Goal: Task Accomplishment & Management: Manage account settings

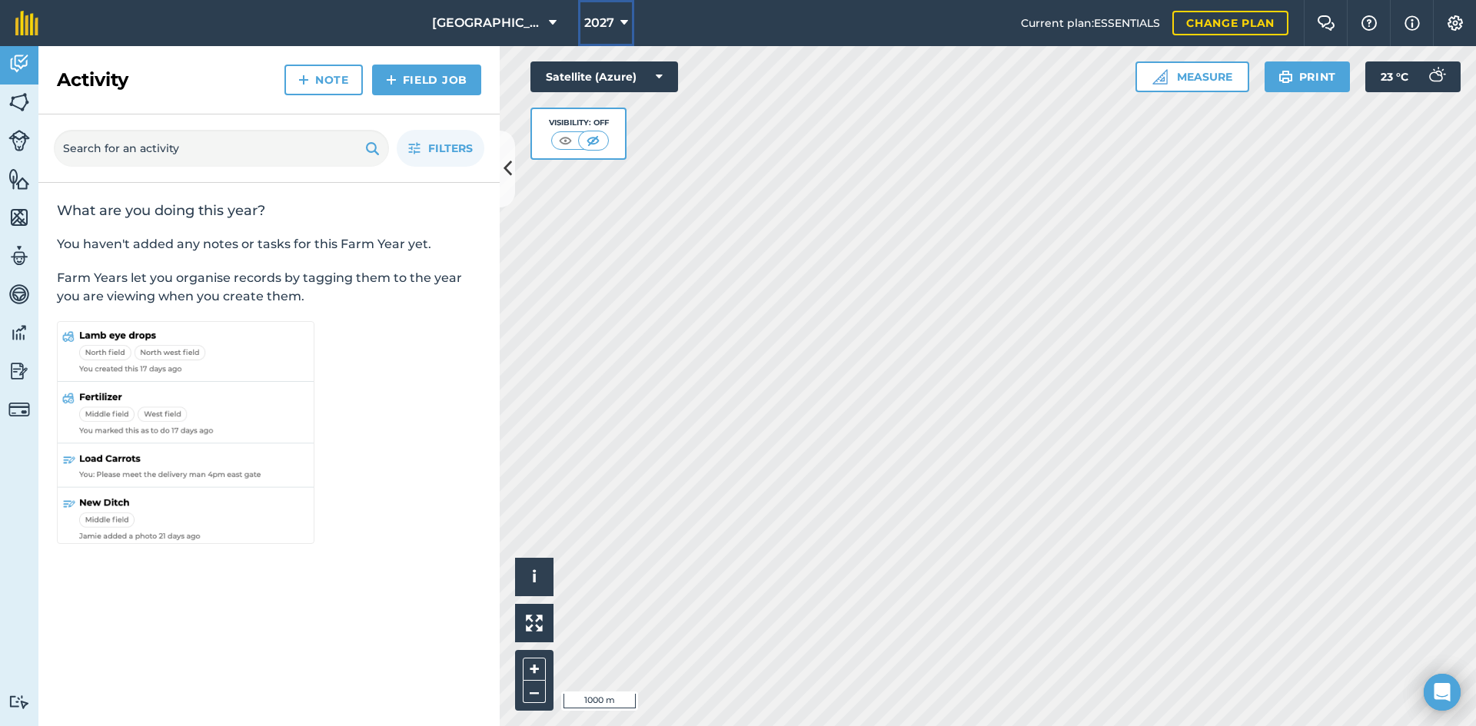
click at [613, 25] on button "2027" at bounding box center [606, 23] width 56 height 46
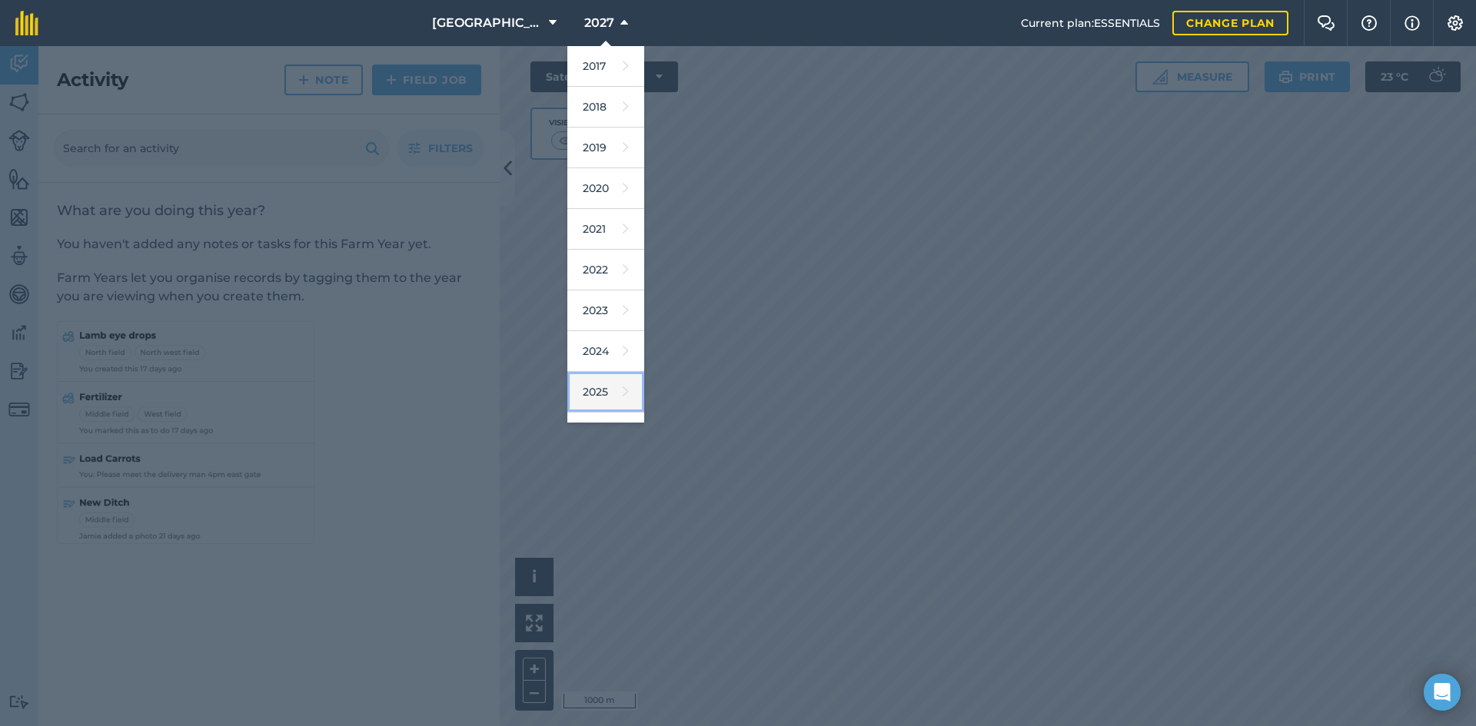
click at [587, 395] on link "2025" at bounding box center [605, 392] width 77 height 41
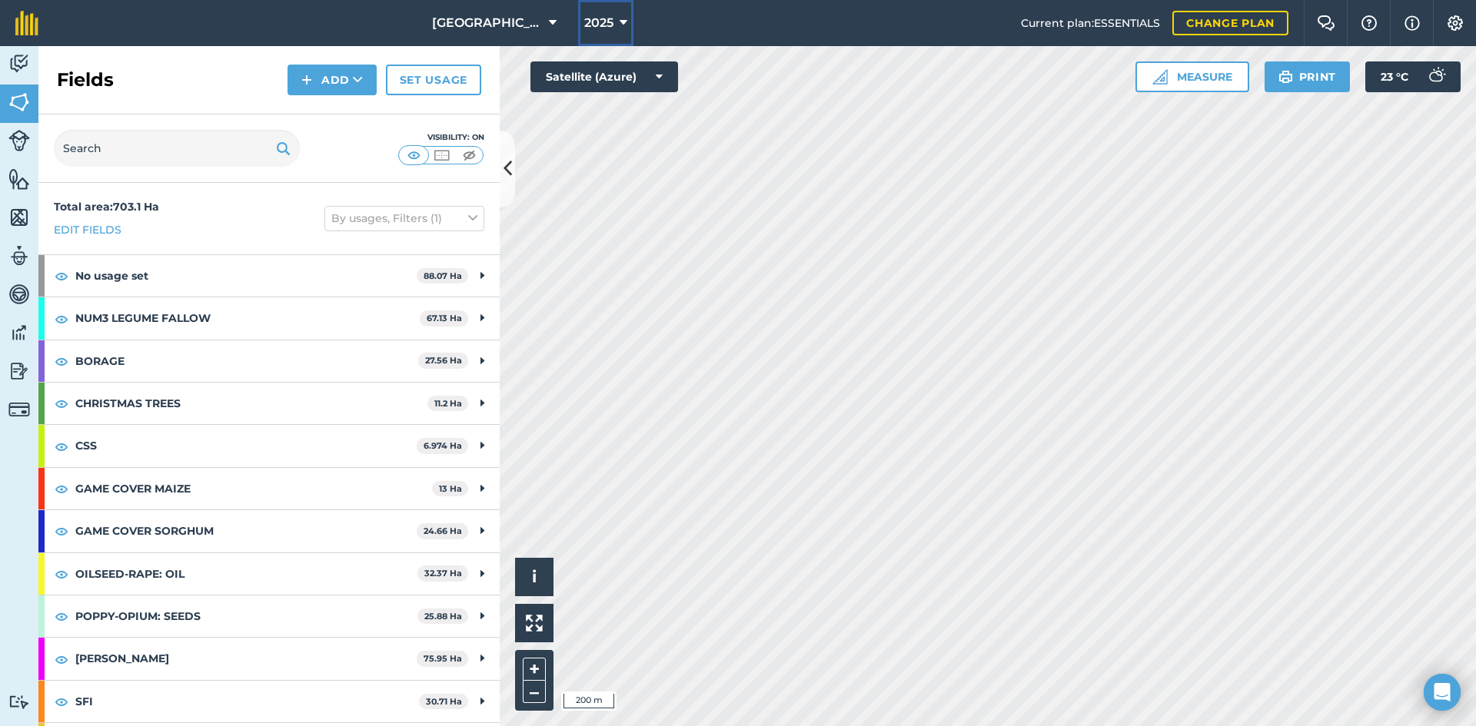
click at [584, 20] on span "2025" at bounding box center [598, 23] width 29 height 18
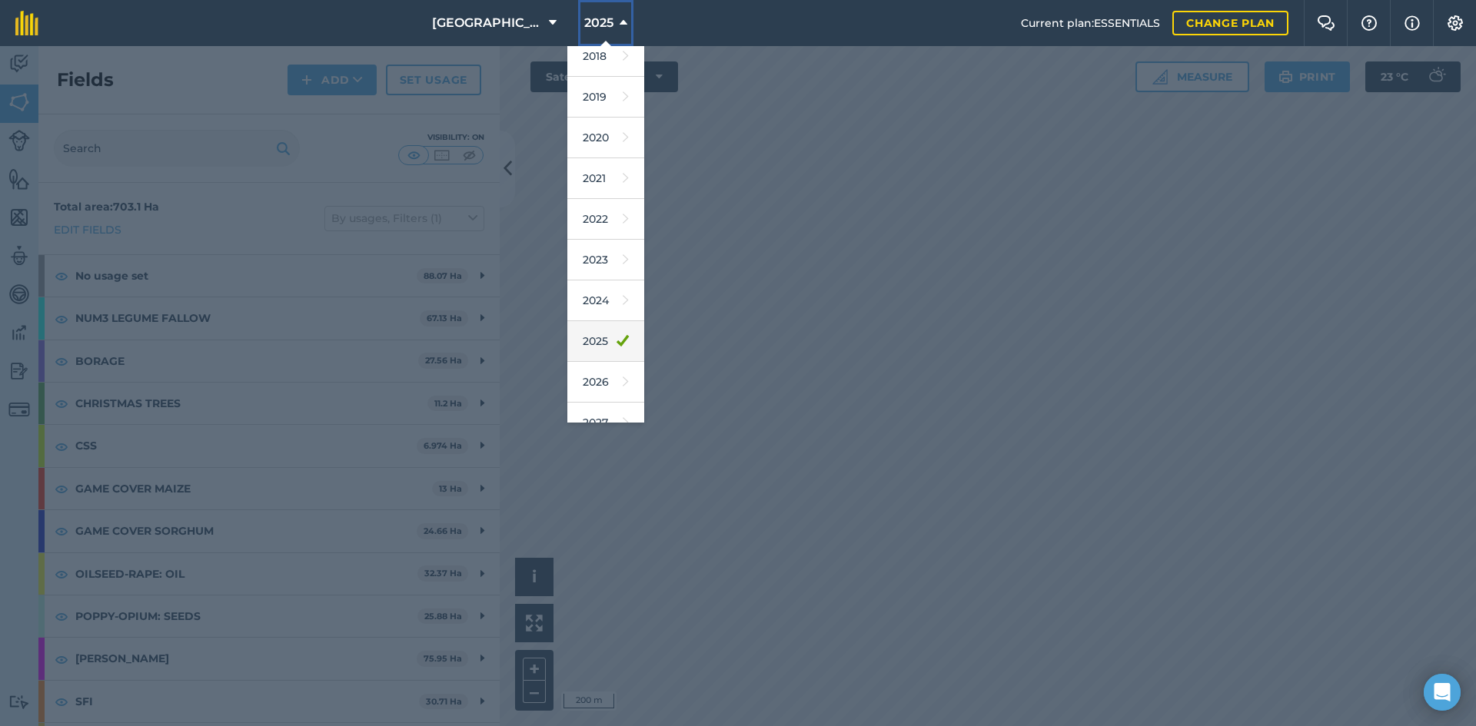
scroll to position [71, 0]
click at [623, 394] on icon at bounding box center [626, 402] width 6 height 22
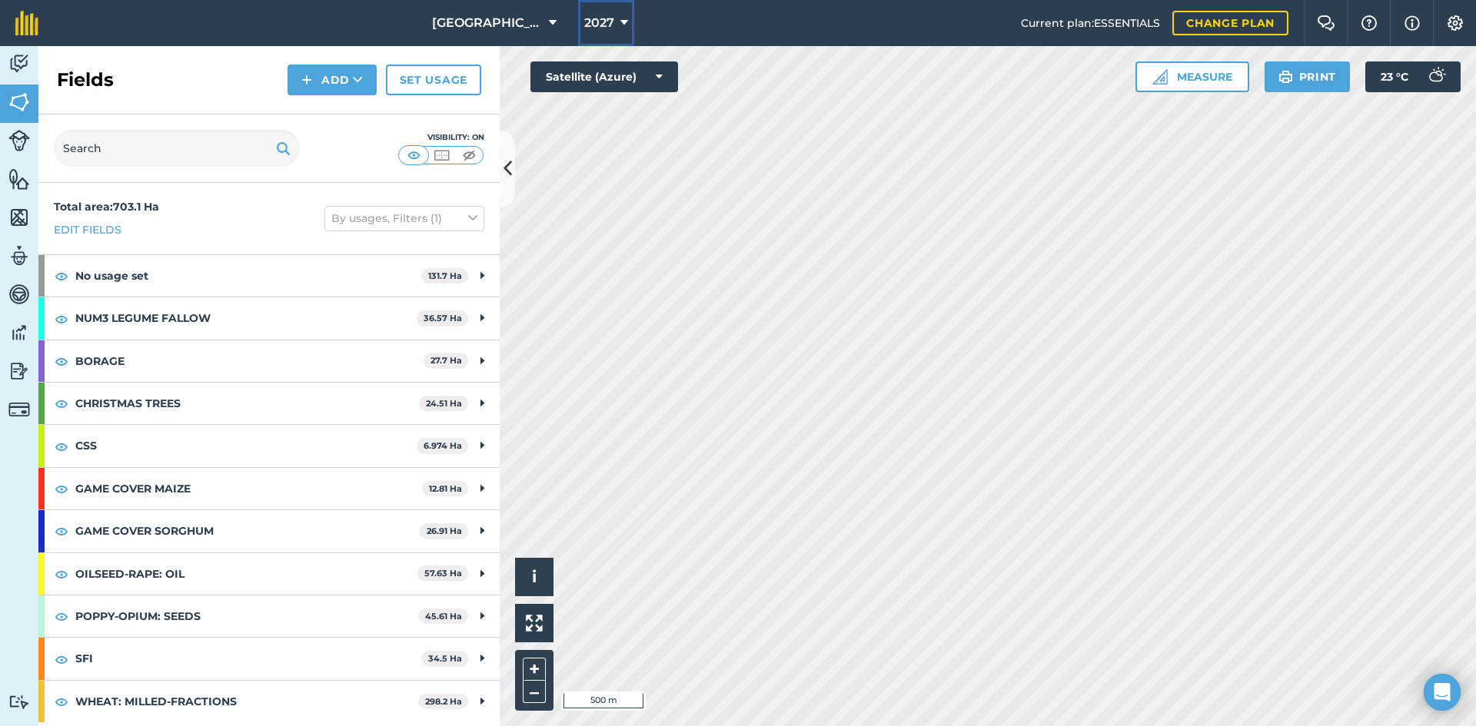
click at [597, 15] on span "2027" at bounding box center [599, 23] width 30 height 18
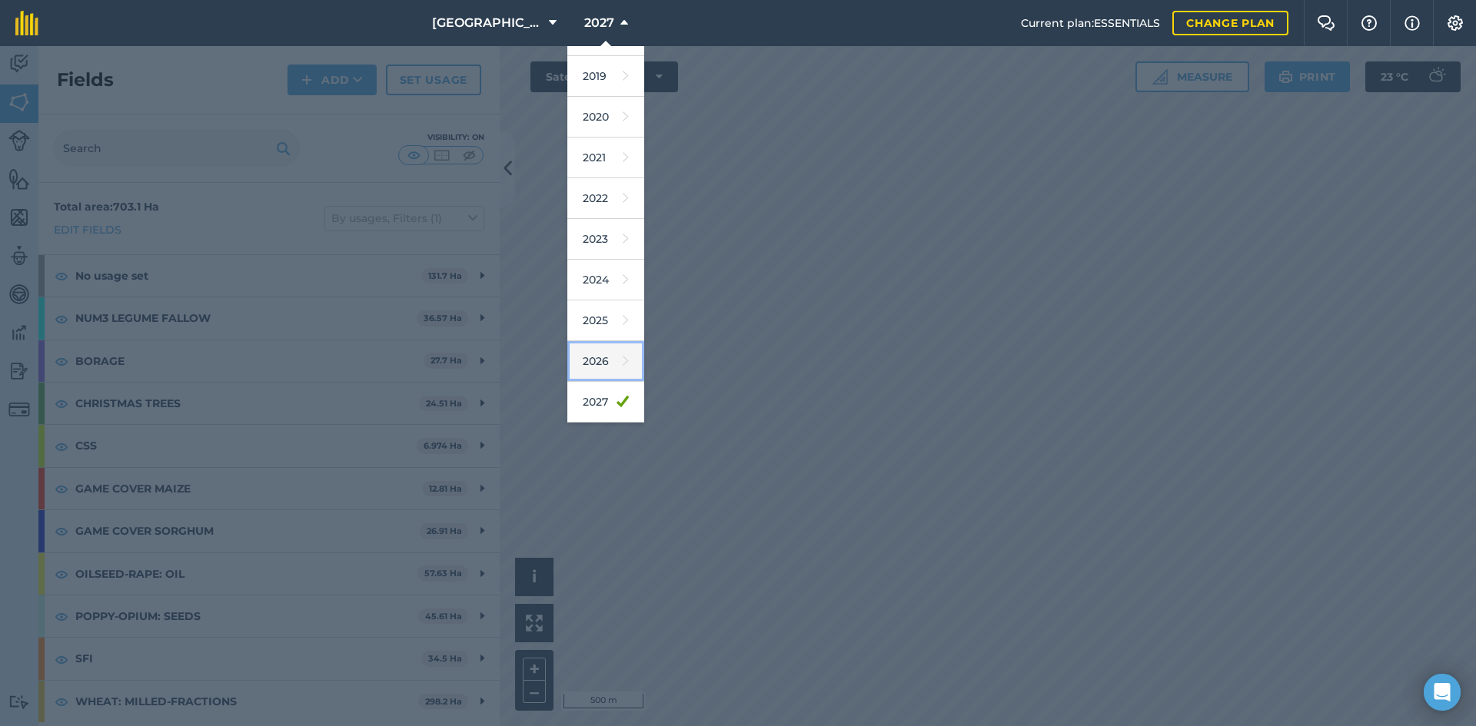
click at [596, 369] on link "2026" at bounding box center [605, 361] width 77 height 41
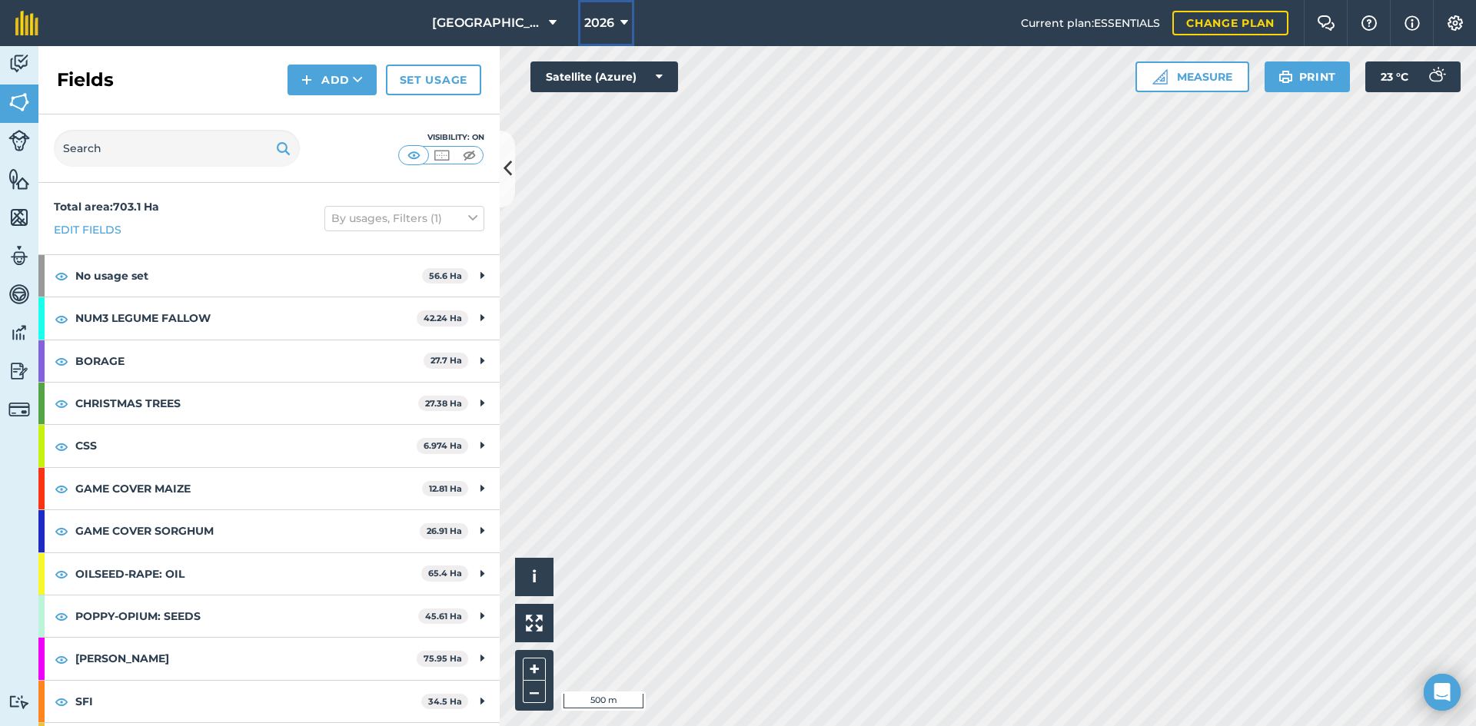
click at [620, 29] on icon at bounding box center [624, 23] width 8 height 18
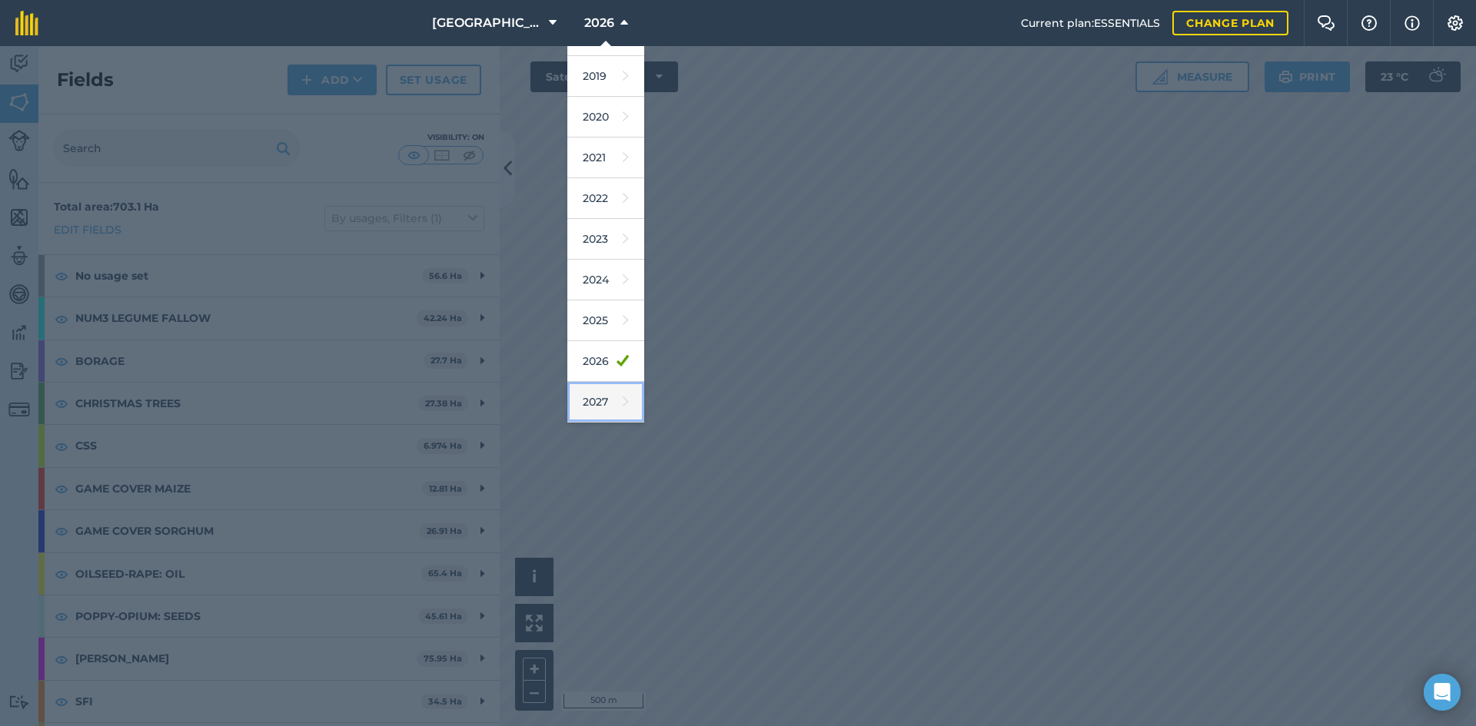
click at [623, 396] on icon at bounding box center [626, 402] width 6 height 22
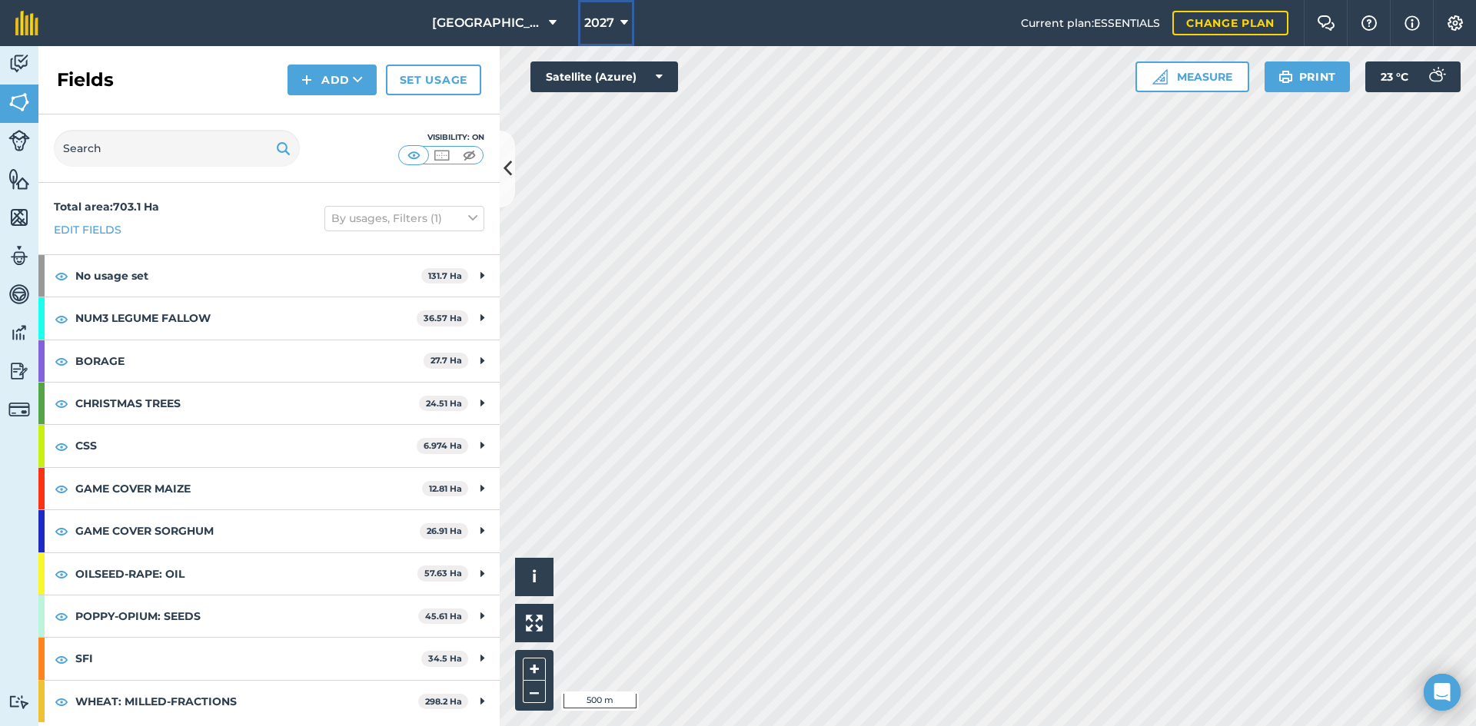
click at [586, 19] on span "2027" at bounding box center [599, 23] width 30 height 18
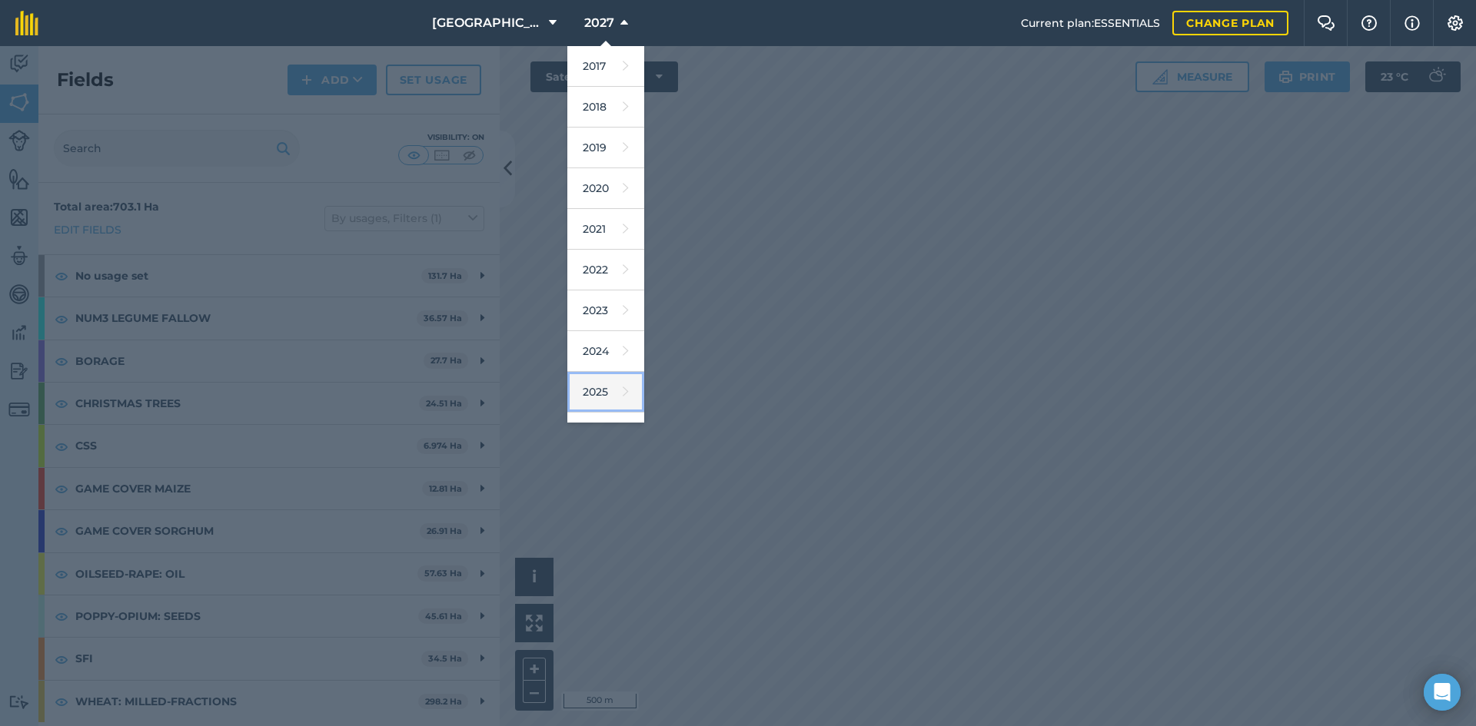
click at [598, 387] on link "2025" at bounding box center [605, 392] width 77 height 41
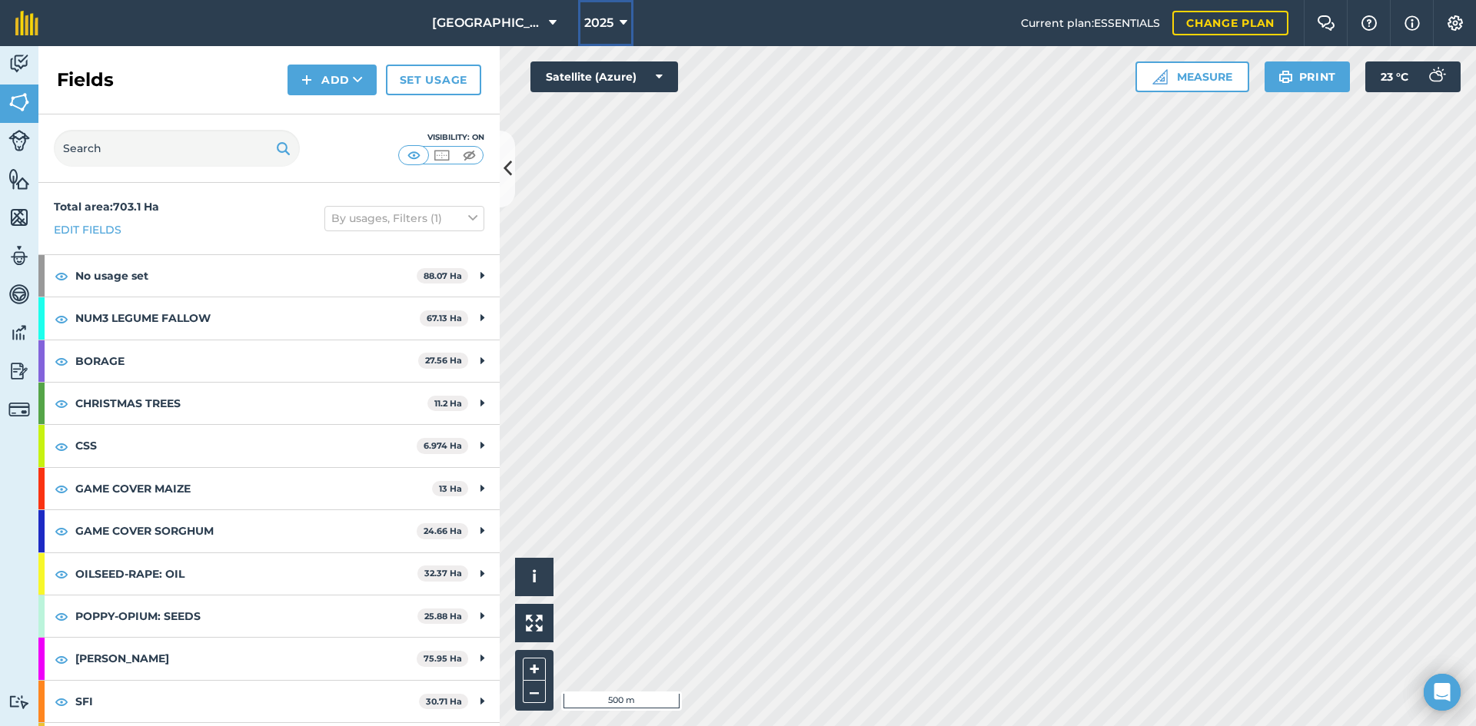
click at [620, 23] on icon at bounding box center [624, 23] width 8 height 18
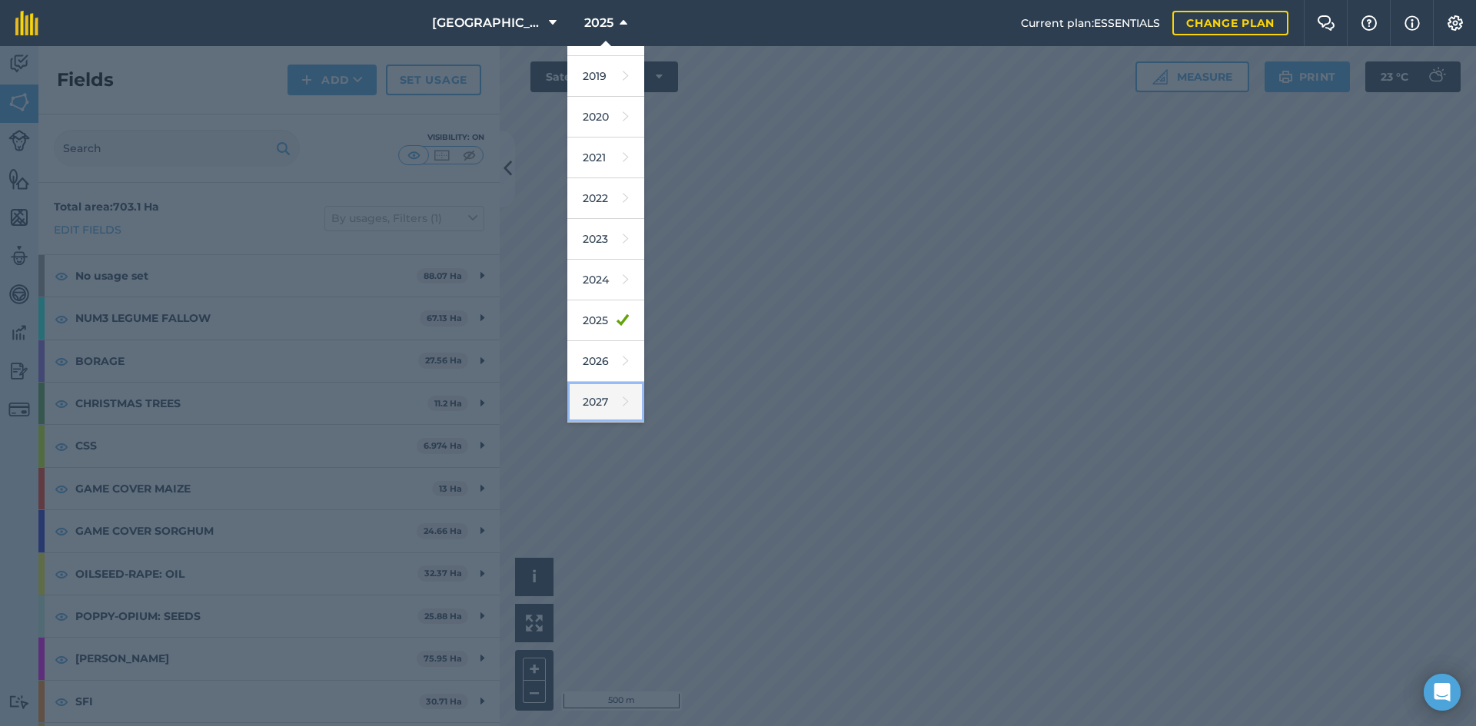
click at [602, 391] on link "2027" at bounding box center [605, 402] width 77 height 41
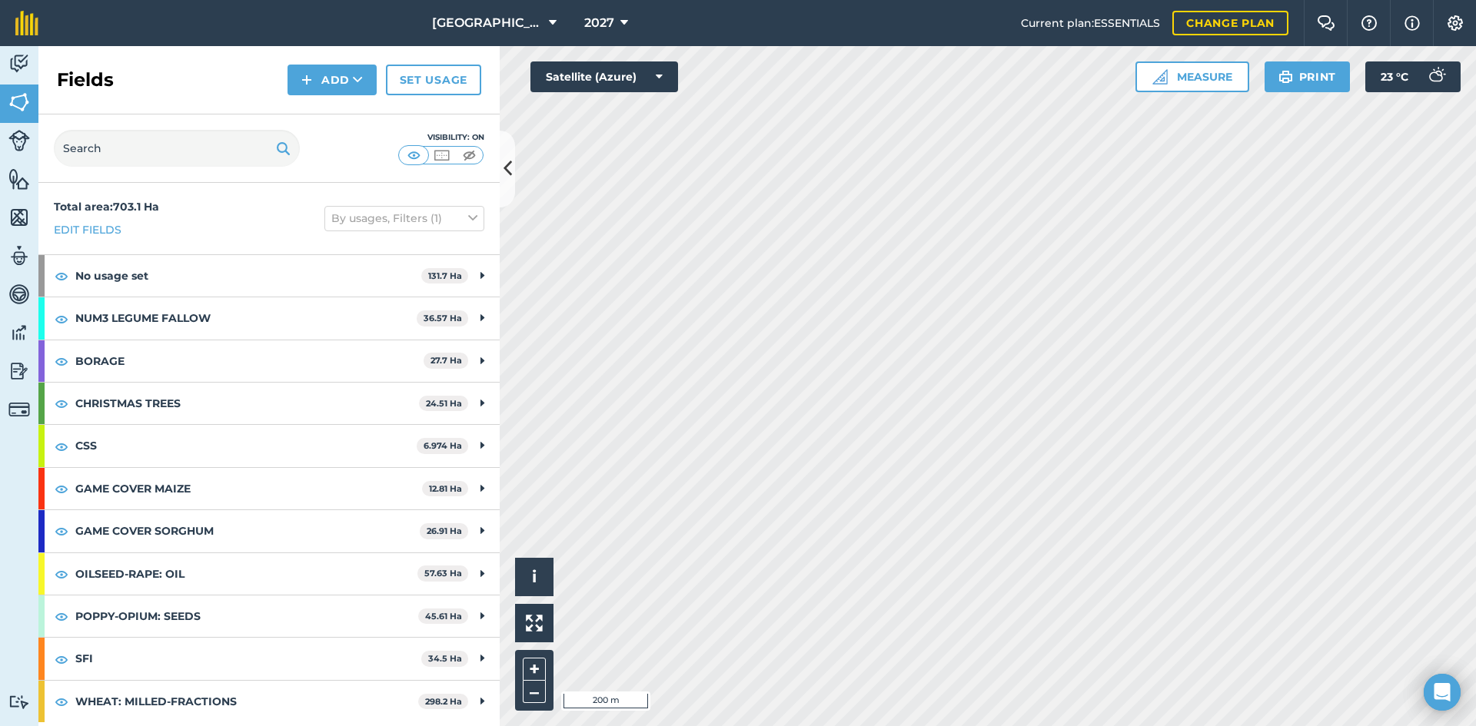
click at [933, 726] on html "[GEOGRAPHIC_DATA] 2027 Current plan : ESSENTIALS Change plan Farm Chat Help Inf…" at bounding box center [738, 363] width 1476 height 726
click at [610, 25] on button "2027" at bounding box center [606, 23] width 56 height 46
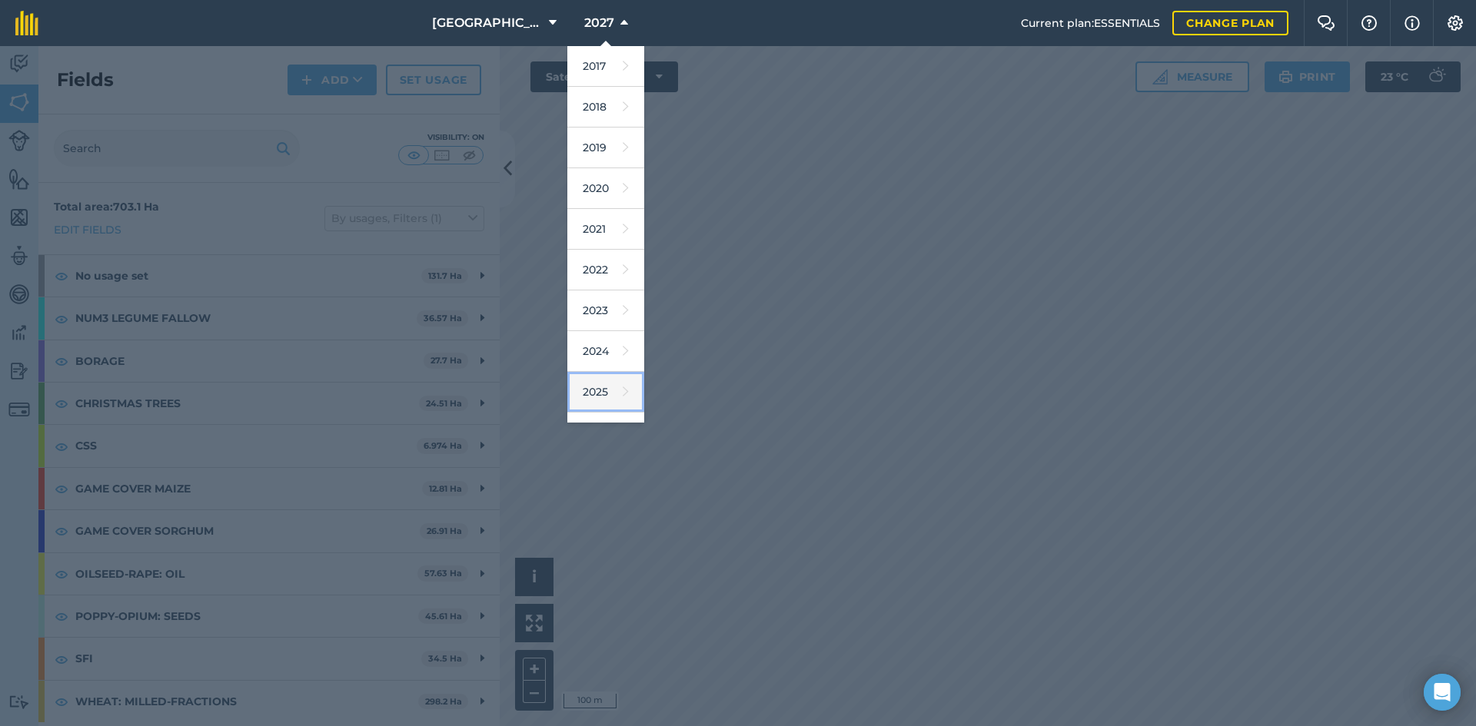
click at [603, 381] on link "2025" at bounding box center [605, 392] width 77 height 41
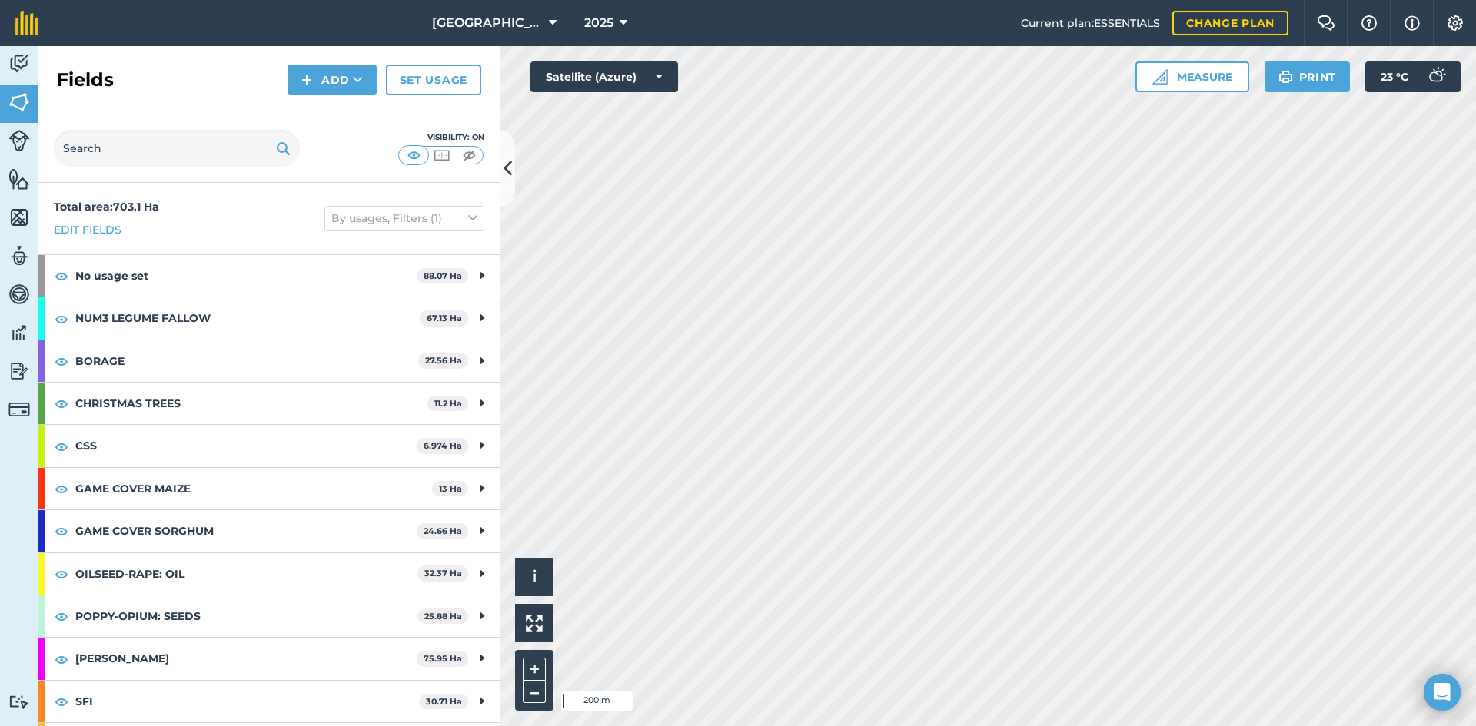
click at [874, 726] on html "[GEOGRAPHIC_DATA] 2025 Current plan : ESSENTIALS Change plan Farm Chat Help Inf…" at bounding box center [738, 363] width 1476 height 726
click at [603, 23] on span "2025" at bounding box center [598, 23] width 29 height 18
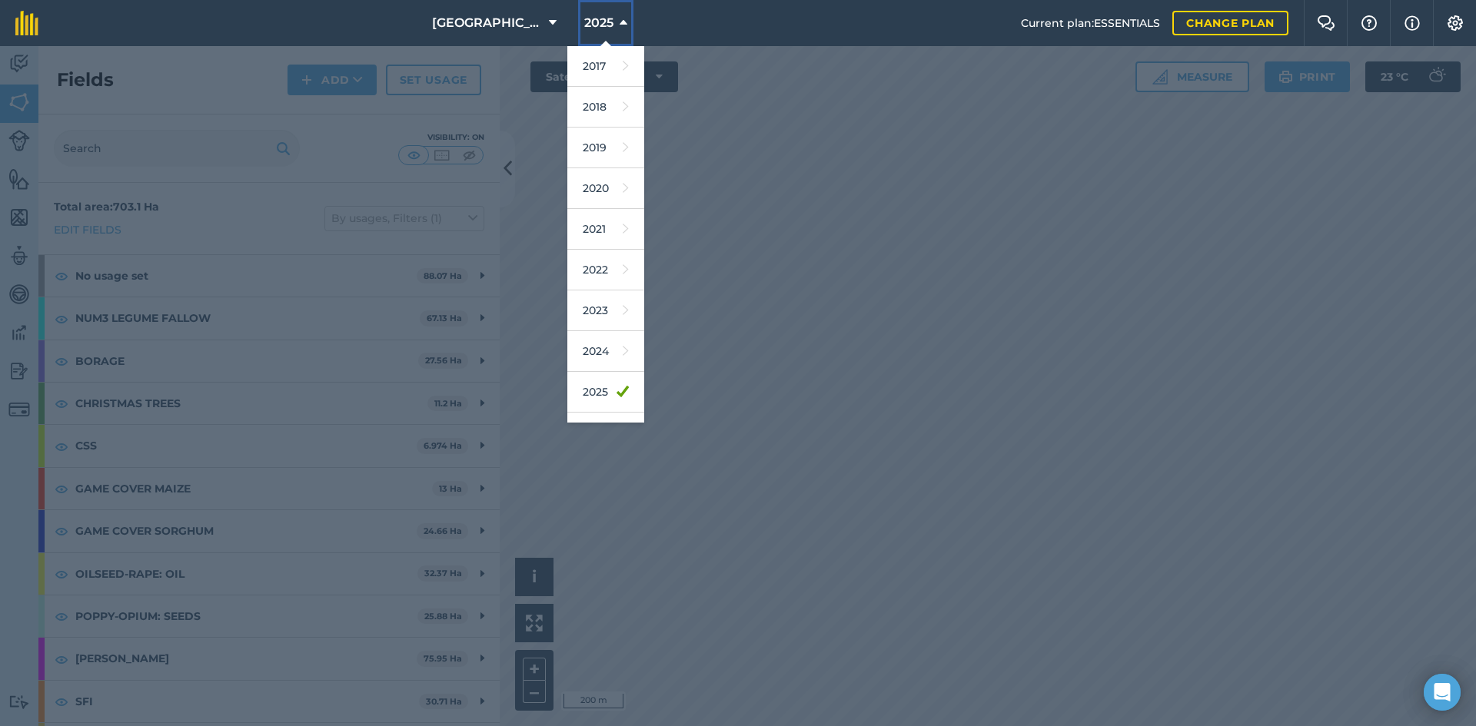
click at [612, 18] on button "2025" at bounding box center [605, 23] width 55 height 46
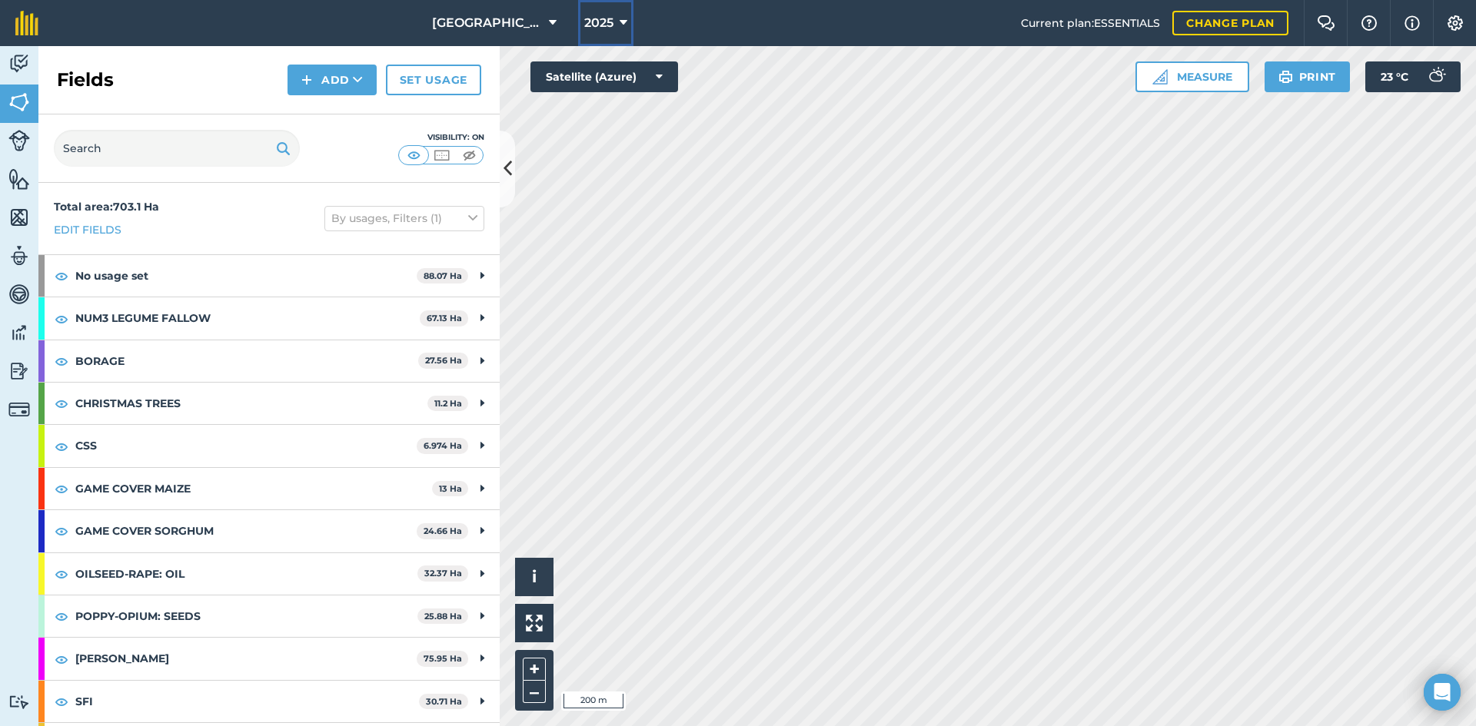
click at [612, 18] on button "2025" at bounding box center [605, 23] width 55 height 46
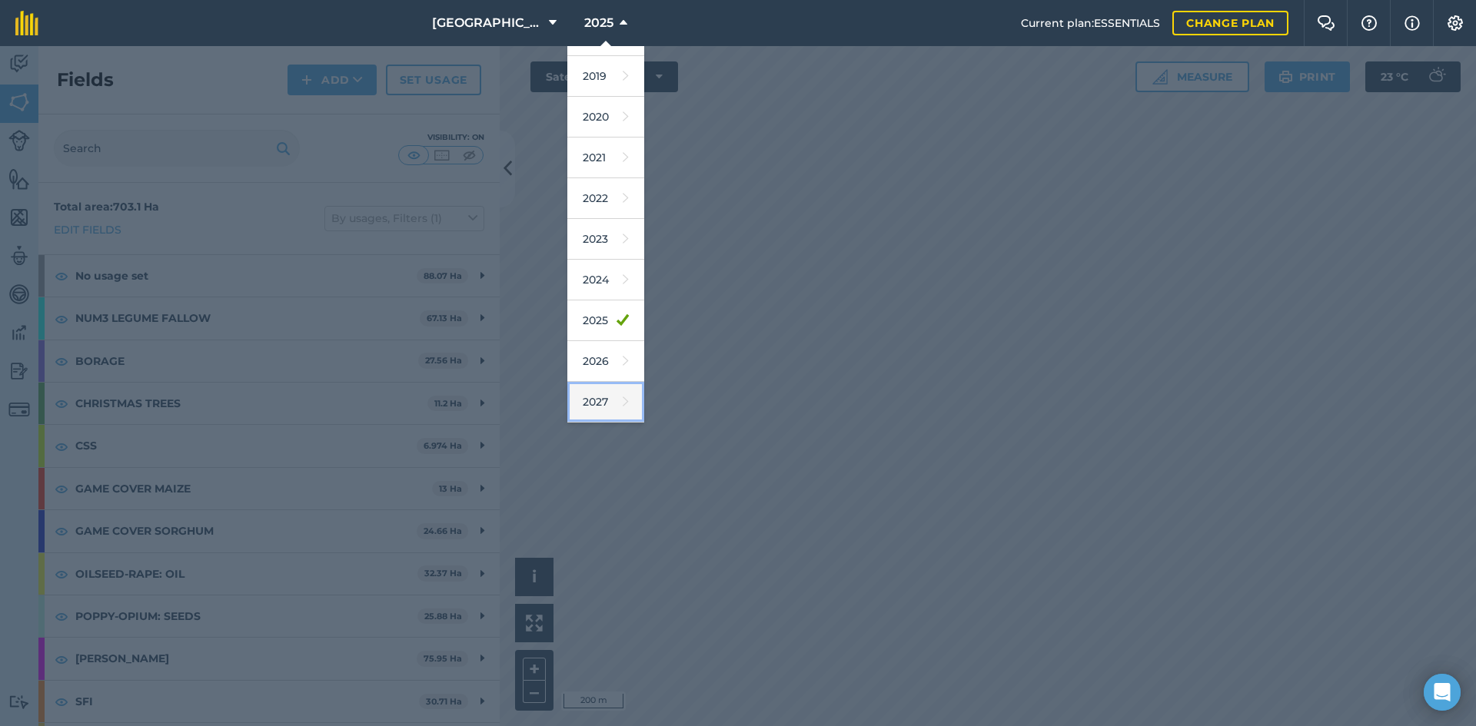
click at [602, 388] on link "2027" at bounding box center [605, 402] width 77 height 41
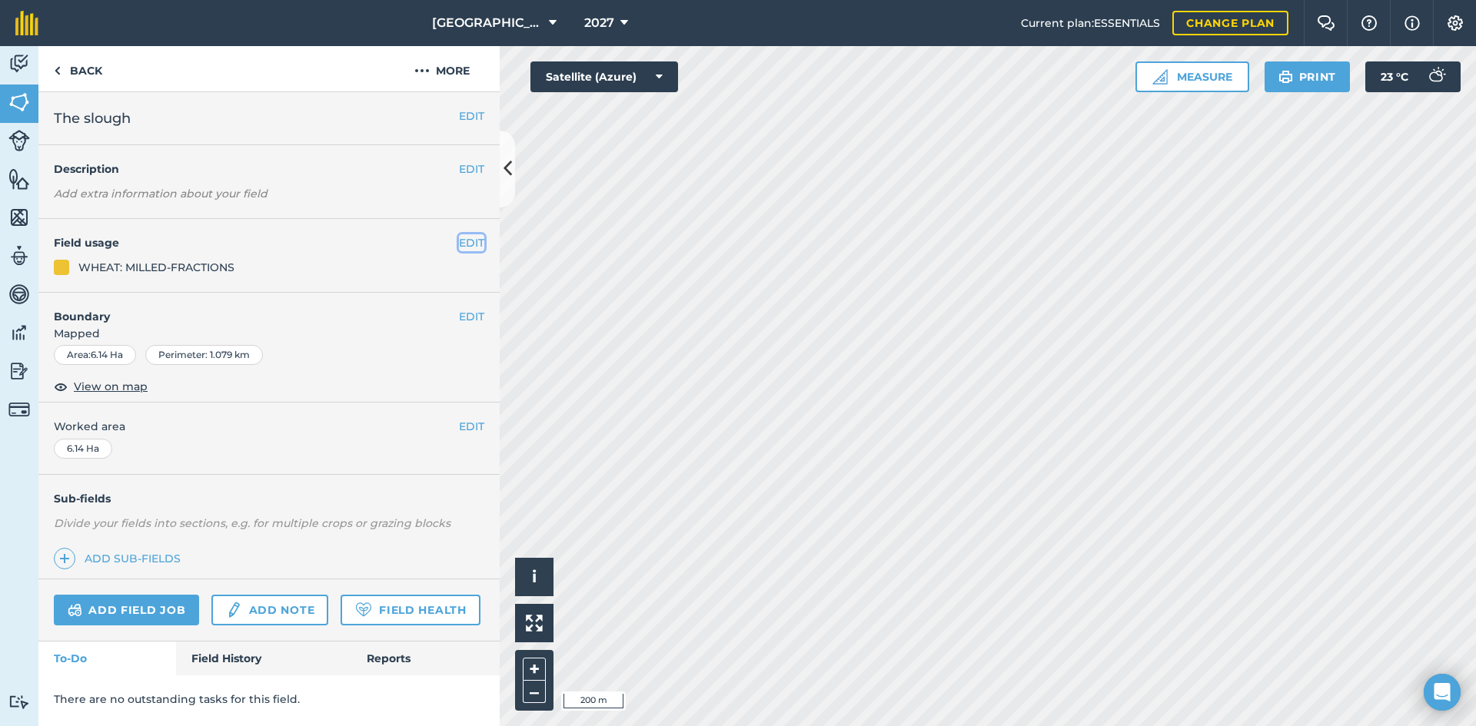
click at [481, 244] on button "EDIT" at bounding box center [471, 242] width 25 height 17
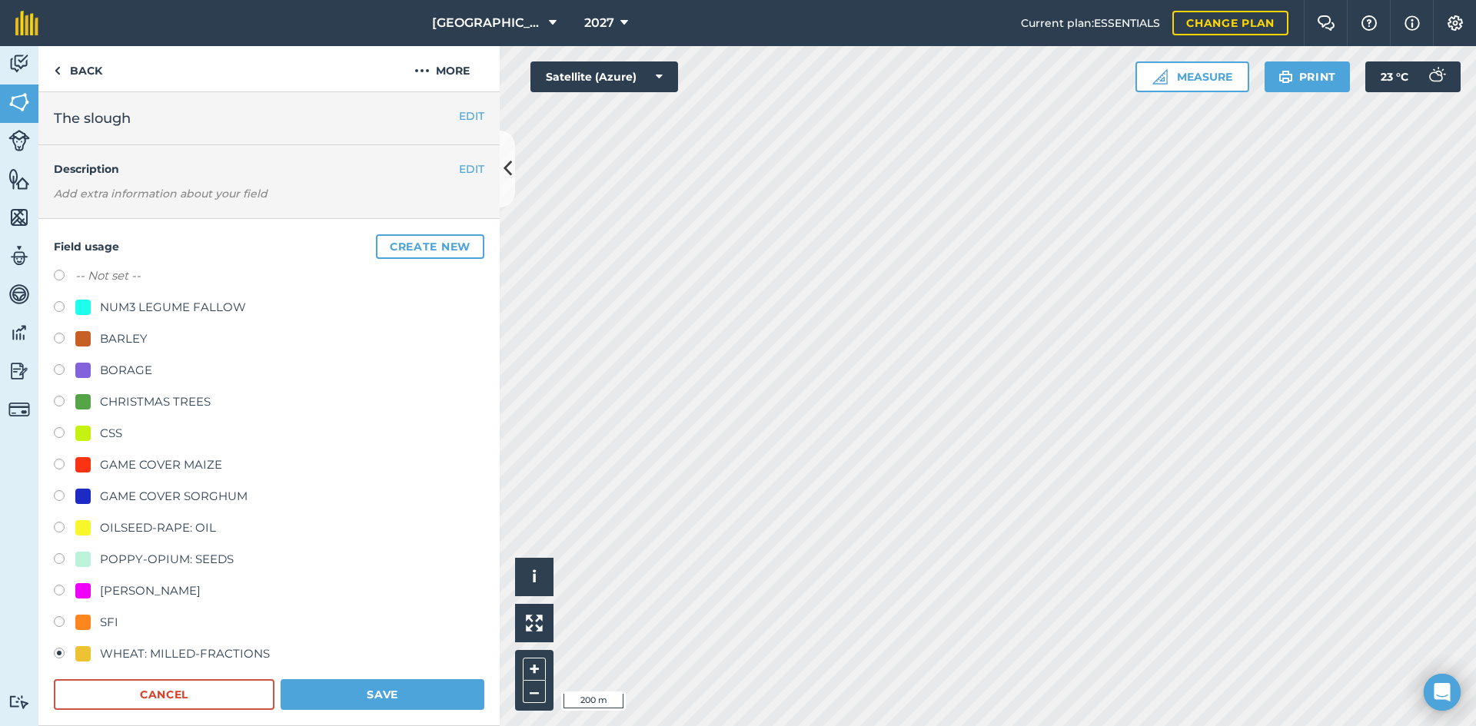
click at [222, 302] on div "NUM3 LEGUME FALLOW" at bounding box center [173, 307] width 146 height 18
radio input "true"
radio input "false"
click at [343, 700] on button "Save" at bounding box center [383, 695] width 204 height 31
